Goal: Information Seeking & Learning: Learn about a topic

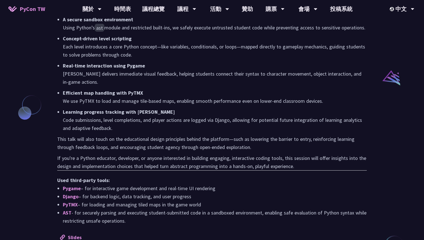
scroll to position [505, 0]
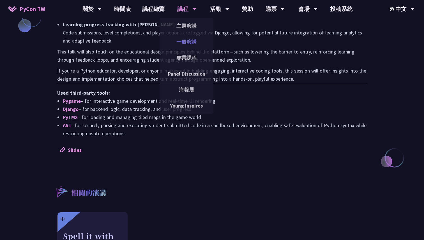
click at [199, 43] on link "一般演講" at bounding box center [186, 41] width 54 height 13
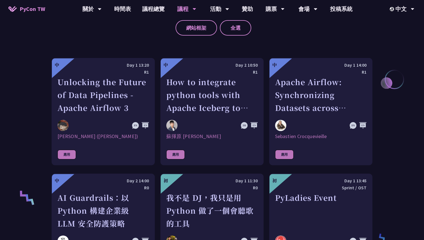
scroll to position [288, 0]
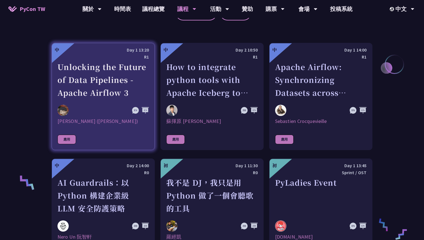
click at [119, 87] on div "Unlocking the Future of Data Pipelines - Apache Airflow 3" at bounding box center [102, 80] width 91 height 39
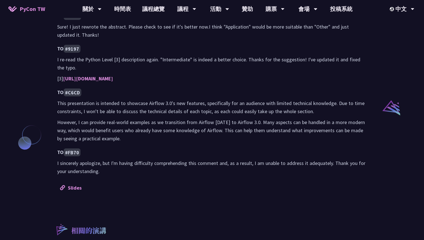
scroll to position [429, 0]
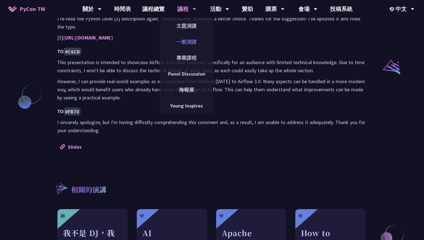
click at [194, 47] on link "一般演講" at bounding box center [186, 41] width 54 height 13
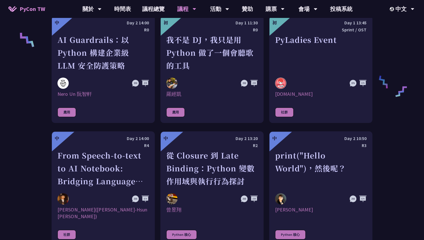
scroll to position [440, 0]
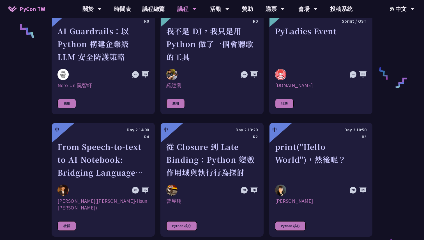
click at [200, 155] on div "從 Closure 到 Late Binding：Python 變數作用域與執行行為探討" at bounding box center [211, 159] width 91 height 39
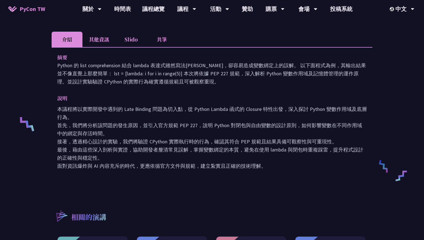
scroll to position [169, 0]
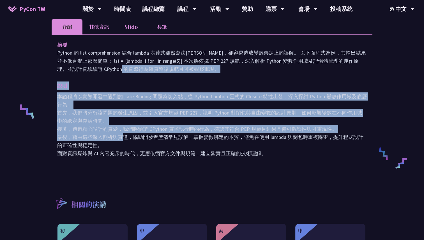
drag, startPoint x: 59, startPoint y: 69, endPoint x: 120, endPoint y: 138, distance: 92.3
click at [120, 138] on div "摘要 Python 的 list comprehension 結合 lambda 表達式雖然寫法[PERSON_NAME]，卻容易造成變數綁定上的誤解。 以下…" at bounding box center [212, 102] width 321 height 137
click at [120, 138] on p "本議程將以實際開發中遇到的 Late Binding 問題為切入點，從 Python Lambda 函式的 Closure 特性出發，深入探討 Python …" at bounding box center [211, 125] width 309 height 65
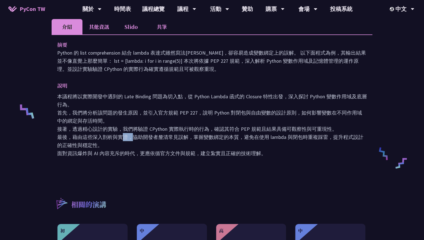
click at [120, 138] on p "本議程將以實際開發中遇到的 Late Binding 問題為切入點，從 Python Lambda 函式的 Closure 特性出發，深入探討 Python …" at bounding box center [211, 125] width 309 height 65
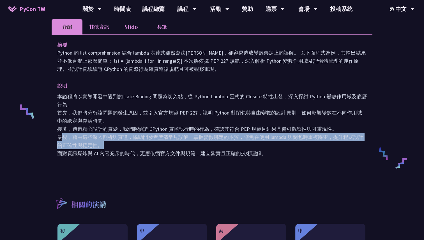
click at [120, 138] on p "本議程將以實際開發中遇到的 Late Binding 問題為切入點，從 Python Lambda 函式的 Closure 特性出發，深入探討 Python …" at bounding box center [211, 125] width 309 height 65
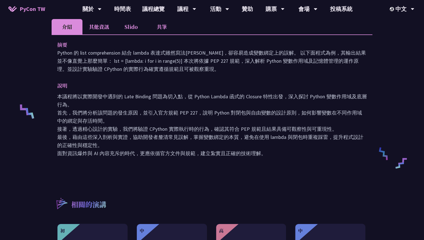
click at [158, 31] on li "共筆" at bounding box center [161, 26] width 31 height 15
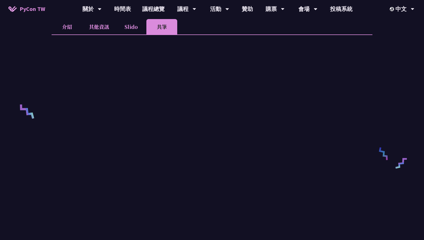
click at [136, 31] on li "Slido" at bounding box center [130, 26] width 31 height 15
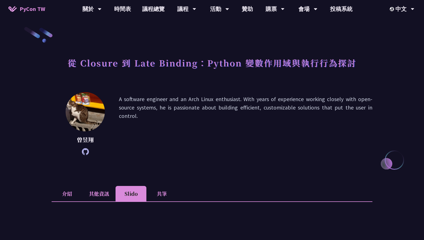
scroll to position [0, 0]
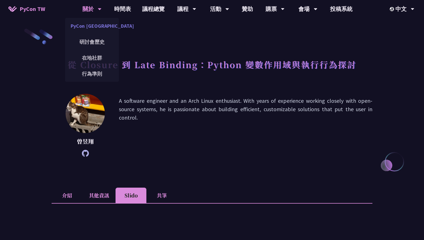
click at [98, 27] on link "PyCon [GEOGRAPHIC_DATA]" at bounding box center [92, 25] width 54 height 13
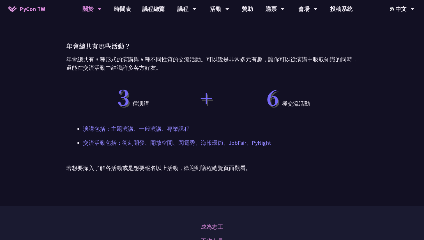
scroll to position [290, 0]
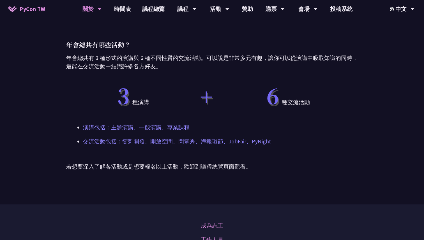
click at [125, 143] on p "交流活動包括：衝刺開發、開放空間、閃電秀、海報環節、JobFair、PyNight" at bounding box center [212, 141] width 258 height 8
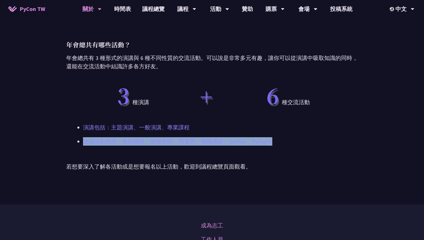
click at [125, 143] on p "交流活動包括：衝刺開發、開放空間、閃電秀、海報環節、JobFair、PyNight" at bounding box center [212, 141] width 258 height 8
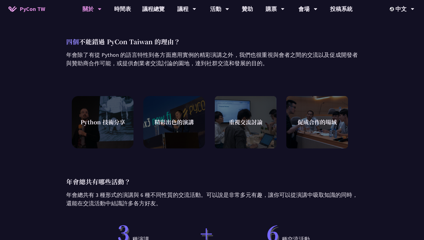
scroll to position [70, 0]
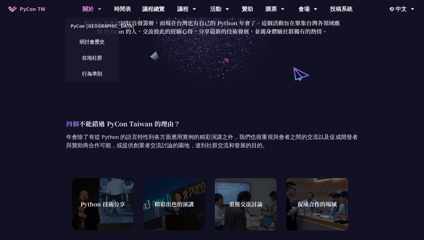
click at [43, 6] on span "PyCon TW" at bounding box center [33, 9] width 26 height 8
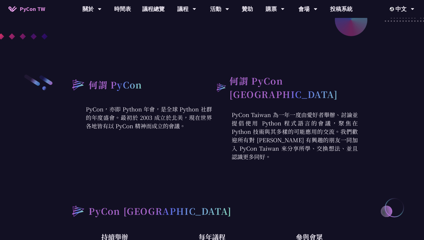
scroll to position [191, 0]
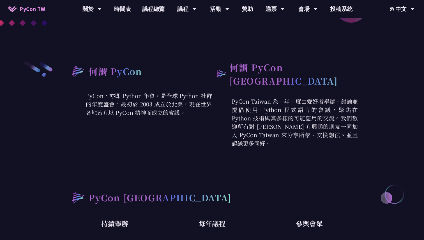
drag, startPoint x: 103, startPoint y: 70, endPoint x: 199, endPoint y: 125, distance: 110.0
click at [199, 124] on div "何謂 PyCon PyCon，亦即 Python 年會，是全球 Python 社群的年度盛會。最初於 2003 成立於北美，現在世界各地皆有以 PyCon 精…" at bounding box center [139, 104] width 146 height 87
click at [199, 125] on div "何謂 PyCon PyCon，亦即 Python 年會，是全球 Python 社群的年度盛會。最初於 2003 成立於北美，現在世界各地皆有以 PyCon 精…" at bounding box center [139, 104] width 146 height 87
drag, startPoint x: 199, startPoint y: 125, endPoint x: 238, endPoint y: 142, distance: 42.5
click at [238, 142] on div "何謂 PyCon PyCon，亦即 Python 年會，是全球 Python 社群的年度盛會。最初於 2003 成立於北美，現在世界各地皆有以 PyCon 精…" at bounding box center [212, 104] width 292 height 87
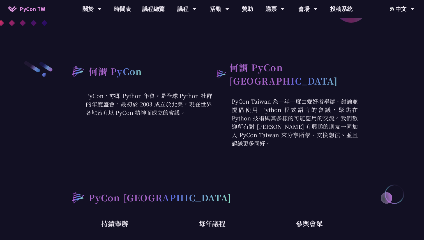
click at [237, 142] on p "PyCon Taiwan 為一年一度由愛好者舉辦、討論並提倡使用 Python 程式語言的會議，聚焦在 Python 技術與其多樣的可能應用的交流。我們歡迎所…" at bounding box center [285, 122] width 146 height 50
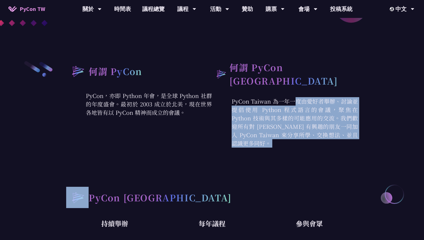
drag, startPoint x: 237, startPoint y: 142, endPoint x: 217, endPoint y: 113, distance: 35.3
click at [217, 113] on p "PyCon Taiwan 為一年一度由愛好者舉辦、討論並提倡使用 Python 程式語言的會議，聚焦在 Python 技術與其多樣的可能應用的交流。我們歡迎所…" at bounding box center [285, 122] width 146 height 50
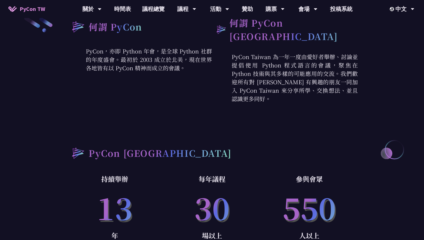
scroll to position [191, 0]
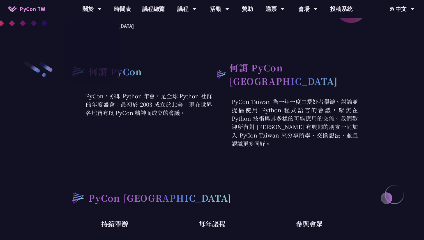
click at [33, 10] on span "PyCon TW" at bounding box center [33, 9] width 26 height 8
